Goal: Information Seeking & Learning: Find specific page/section

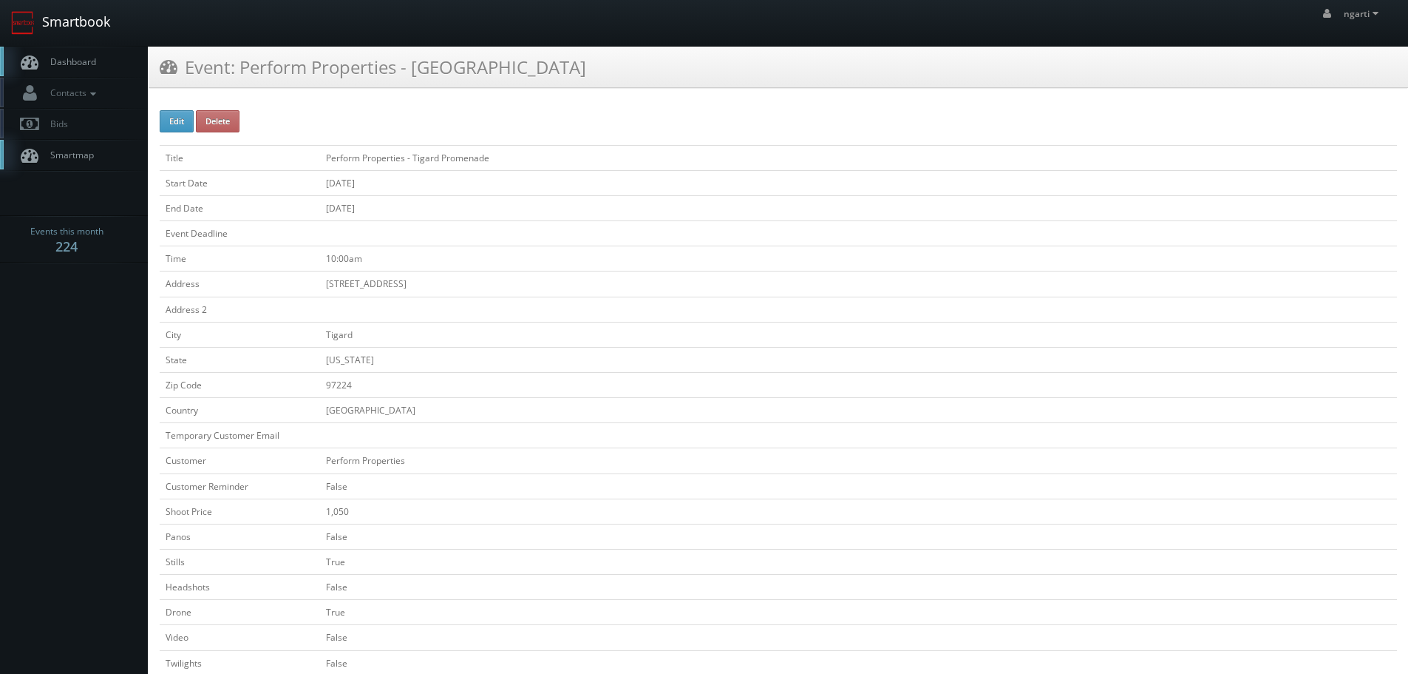
click at [70, 8] on link "Smartbook" at bounding box center [60, 23] width 121 height 46
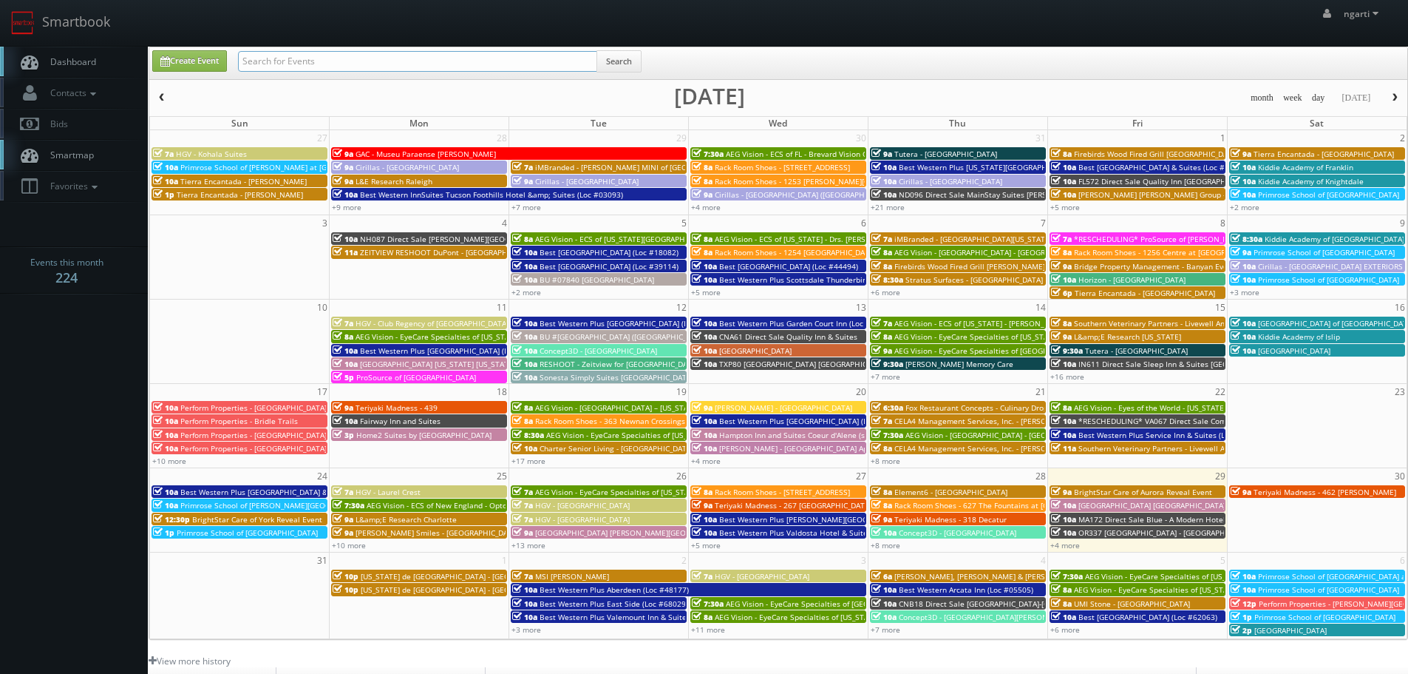
click at [401, 67] on input "text" at bounding box center [417, 61] width 359 height 21
type input "Wilsonville Old Town Square"
drag, startPoint x: 617, startPoint y: 67, endPoint x: 618, endPoint y: 59, distance: 7.4
click at [618, 62] on button "Search" at bounding box center [619, 61] width 45 height 22
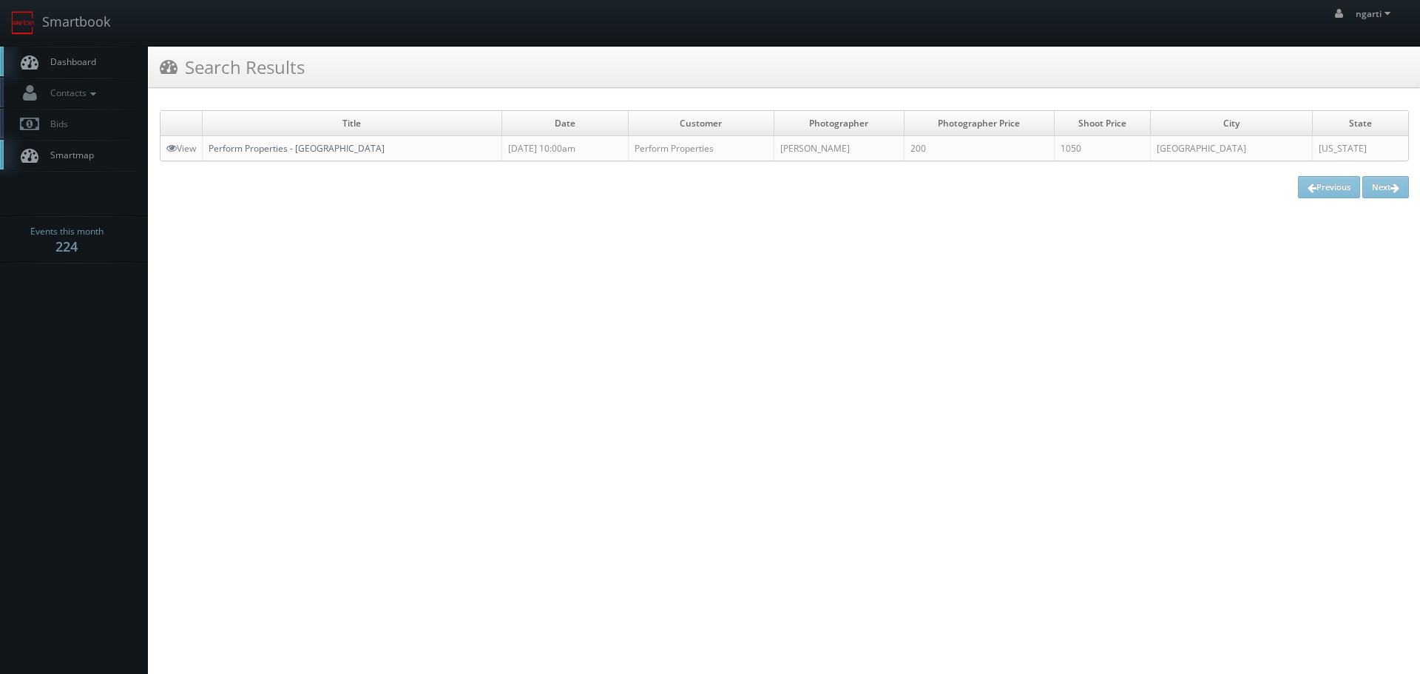
click at [371, 152] on link "Perform Properties - [GEOGRAPHIC_DATA]" at bounding box center [297, 148] width 176 height 13
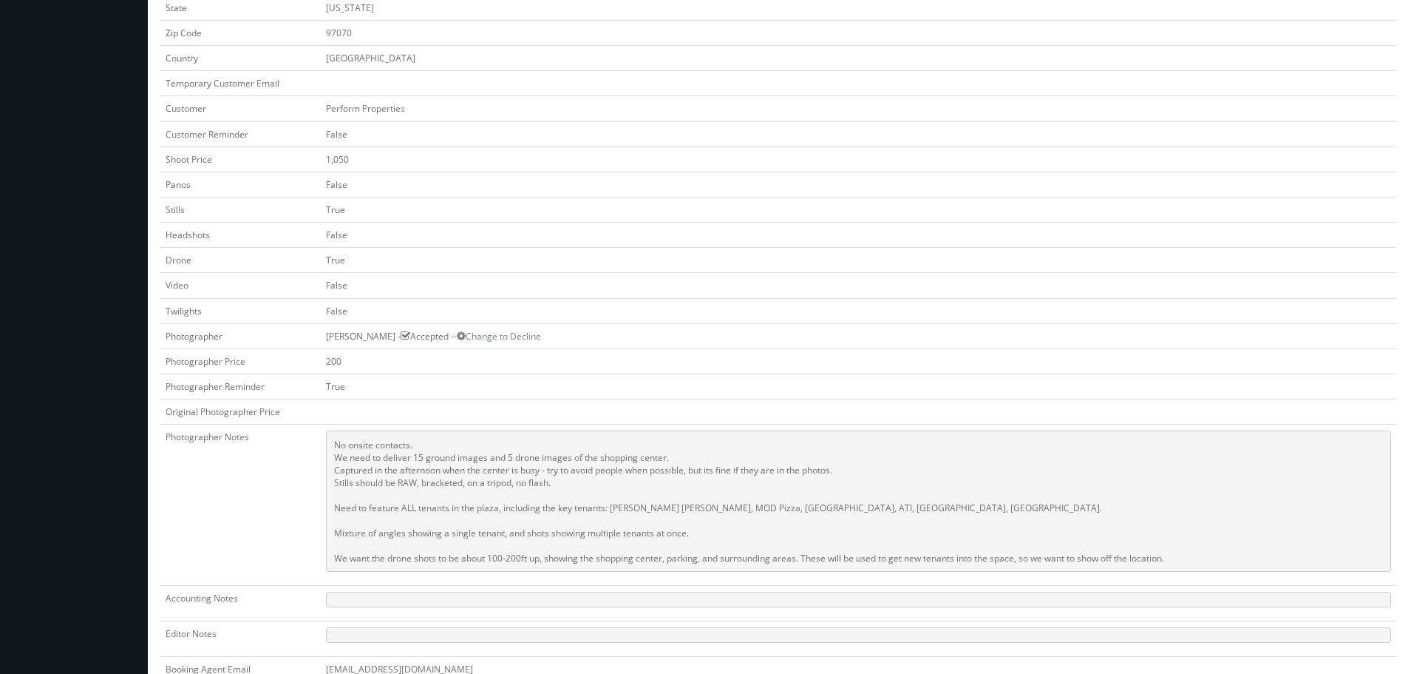
scroll to position [370, 0]
